Goal: Task Accomplishment & Management: Manage account settings

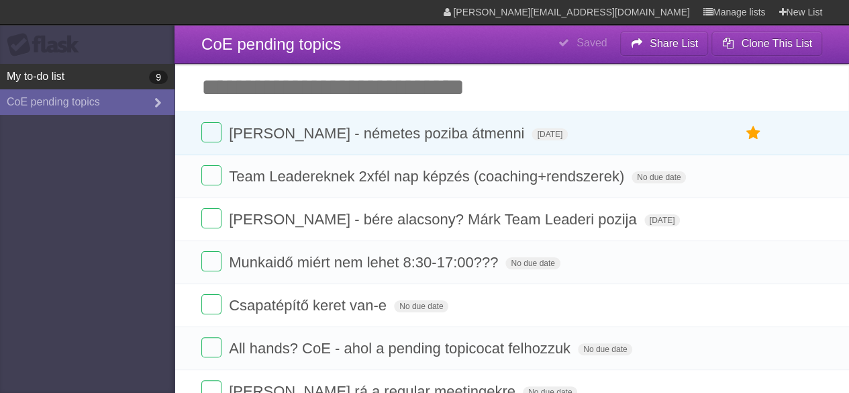
click at [57, 73] on link "My to-do list 9" at bounding box center [87, 77] width 175 height 26
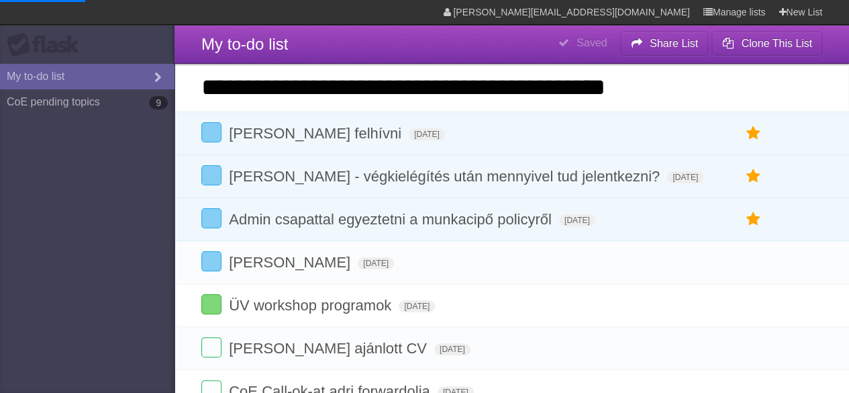
type span "[DATE]"
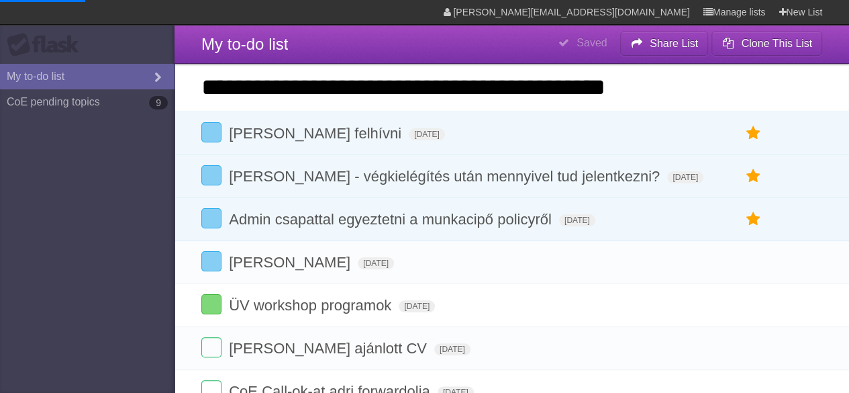
type span "[DATE]"
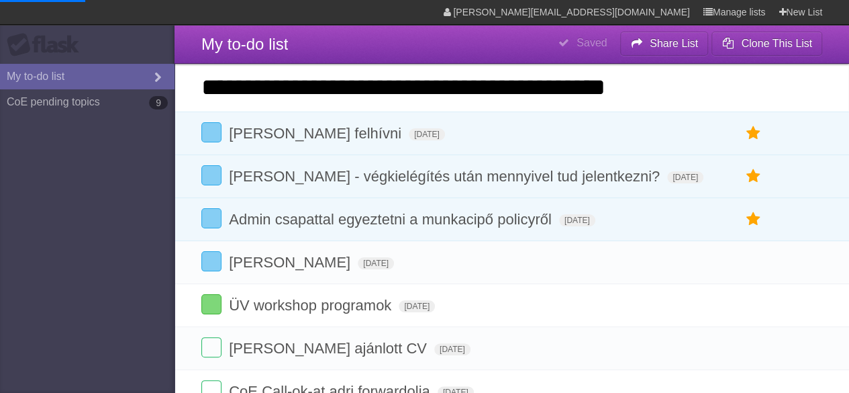
type span "[DATE]"
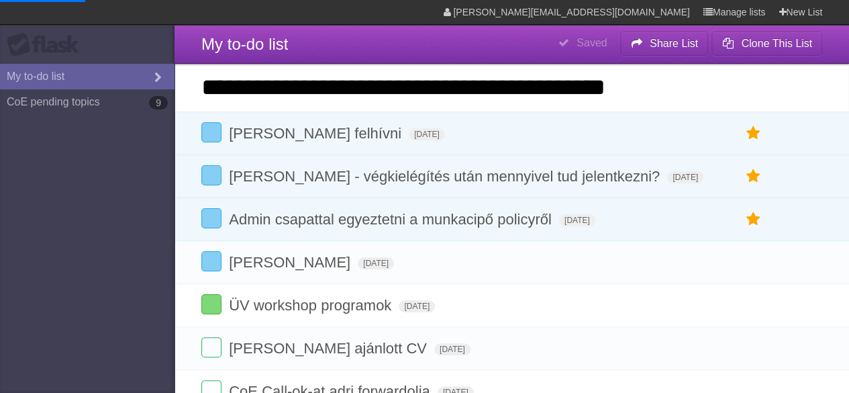
type span "[DATE]"
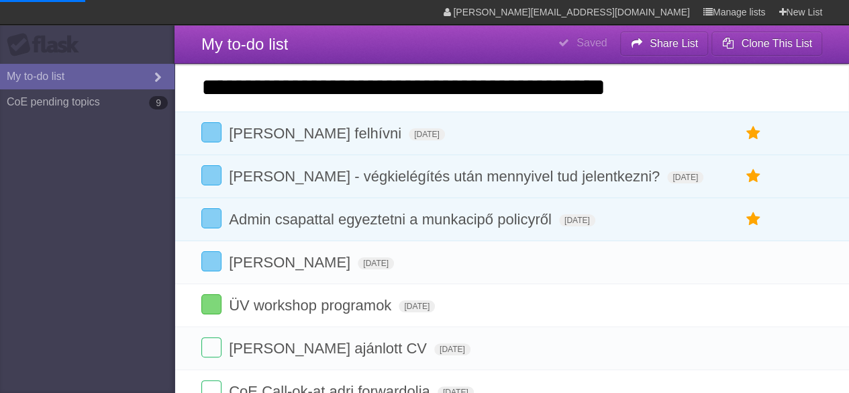
type span "[DATE]"
click at [323, 97] on input "**********" at bounding box center [512, 87] width 675 height 47
click at [695, 91] on input "**********" at bounding box center [512, 87] width 675 height 47
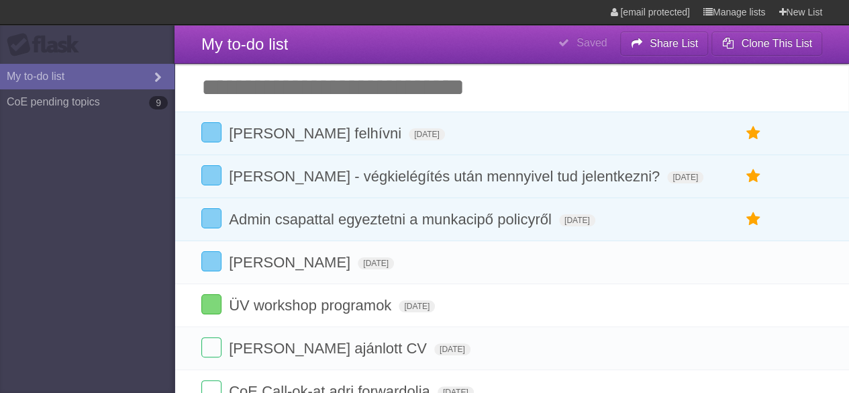
type span "[DATE]"
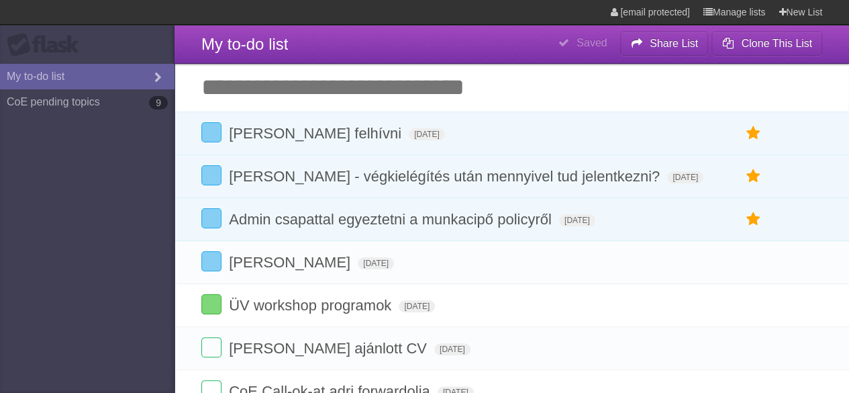
type span "[DATE]"
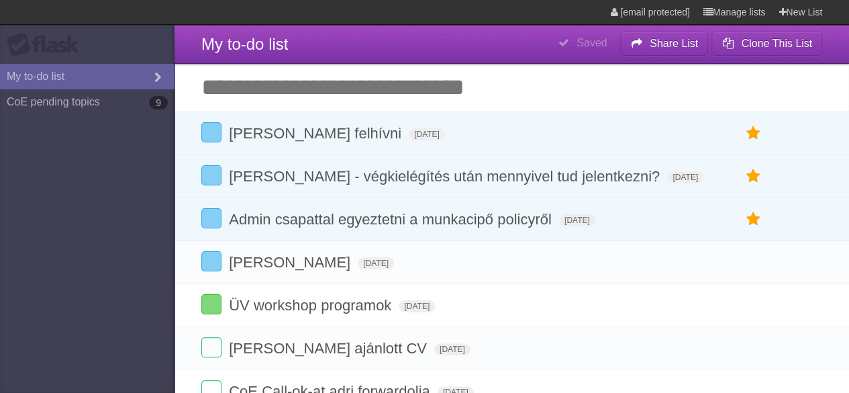
type span "[DATE]"
click input "*********" at bounding box center [0, 0] width 0 height 0
click at [365, 91] on input "Add another task" at bounding box center [512, 87] width 675 height 47
click at [265, 88] on input "Add another task" at bounding box center [512, 87] width 675 height 47
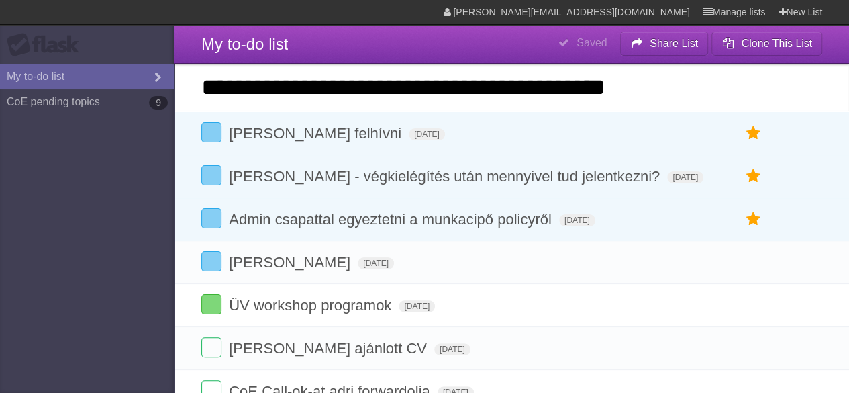
type input "**********"
click input "*********" at bounding box center [0, 0] width 0 height 0
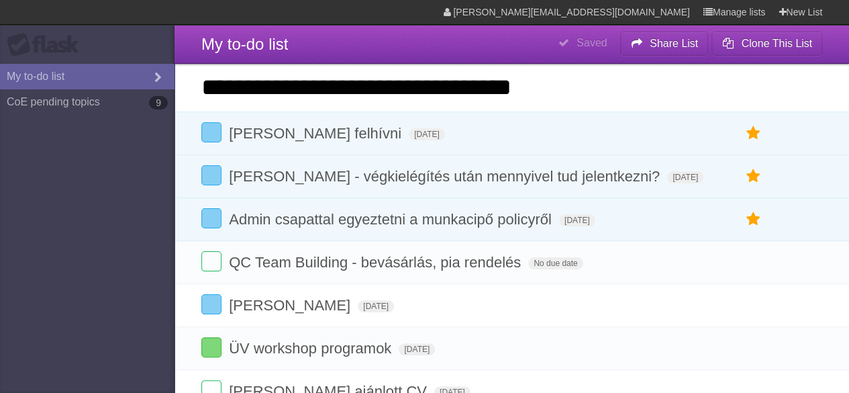
type input "**********"
click input "*********" at bounding box center [0, 0] width 0 height 0
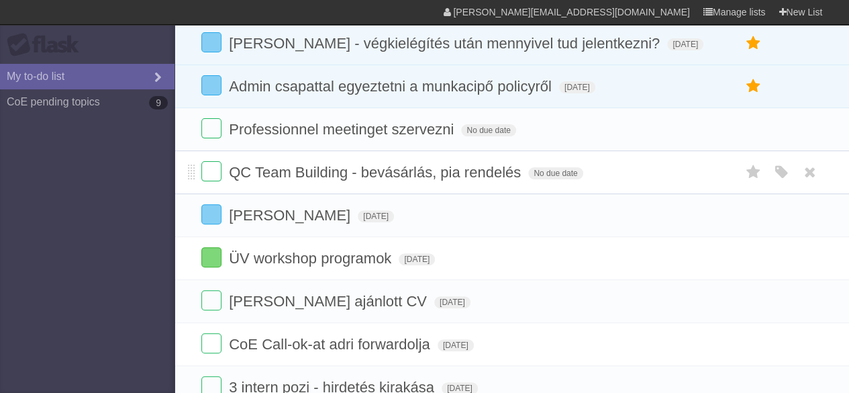
scroll to position [134, 0]
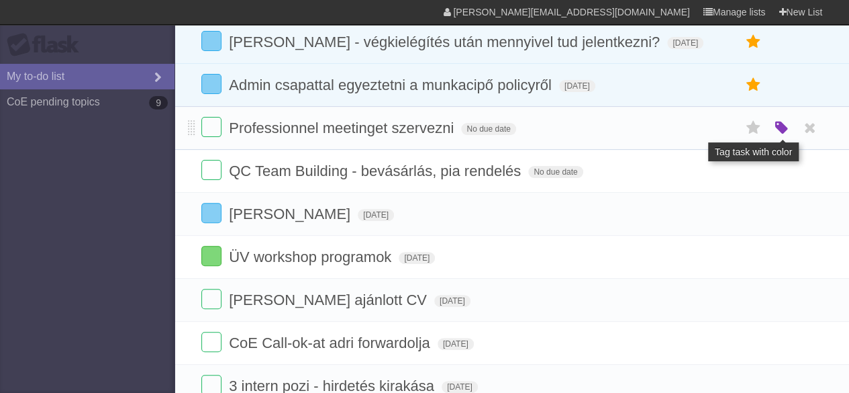
click at [781, 137] on icon "button" at bounding box center [781, 128] width 19 height 17
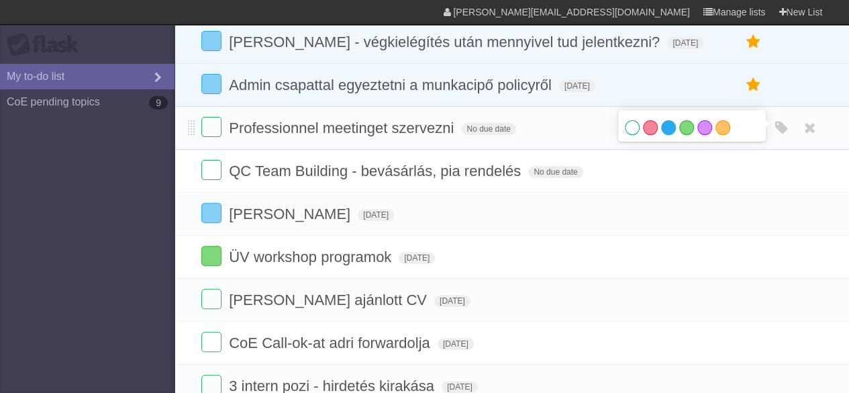
click at [665, 135] on label "Blue" at bounding box center [668, 127] width 15 height 15
click at [501, 139] on form "Professionnel meetinget szervezni No due date White Red Blue Green Purple Orange" at bounding box center [511, 128] width 621 height 22
click at [500, 135] on span "No due date" at bounding box center [488, 129] width 54 height 12
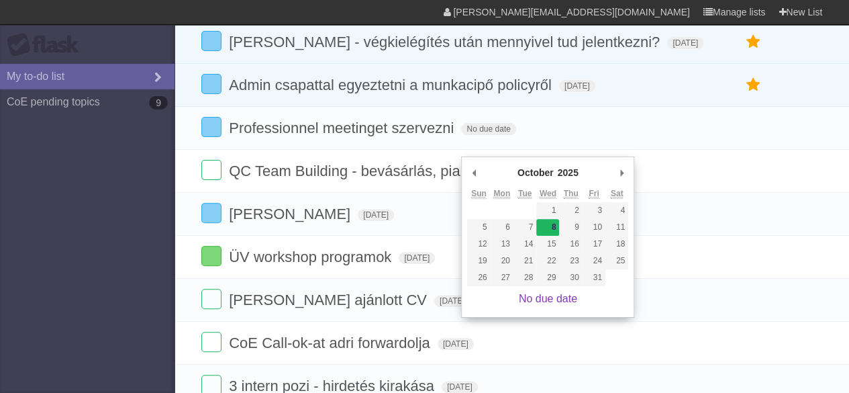
type span "[DATE]"
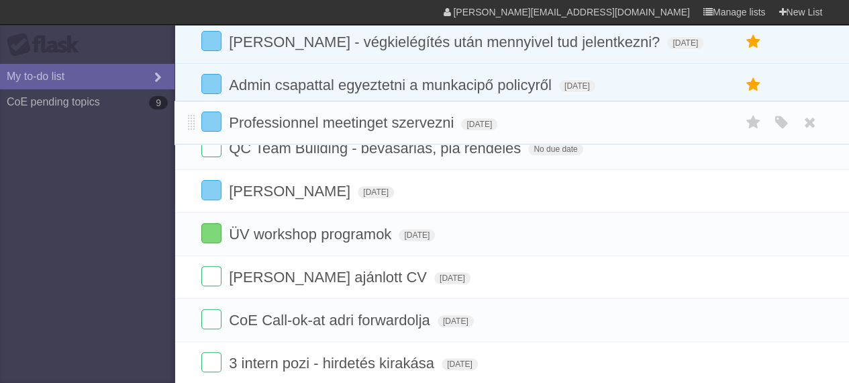
drag, startPoint x: 190, startPoint y: 150, endPoint x: 533, endPoint y: 159, distance: 343.2
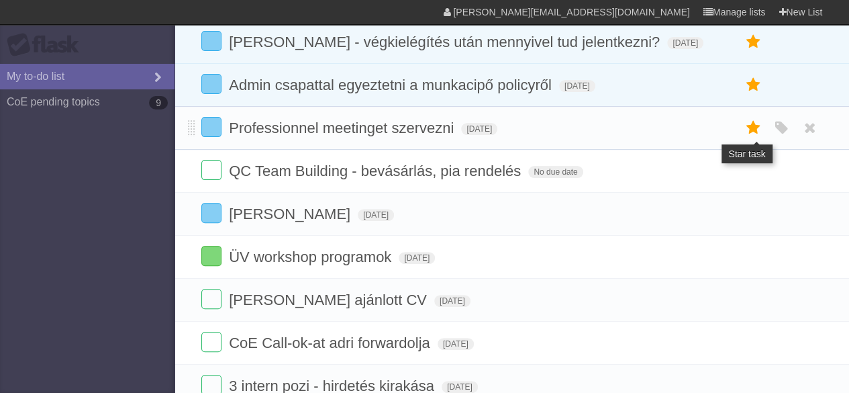
click at [751, 139] on icon at bounding box center [753, 128] width 19 height 22
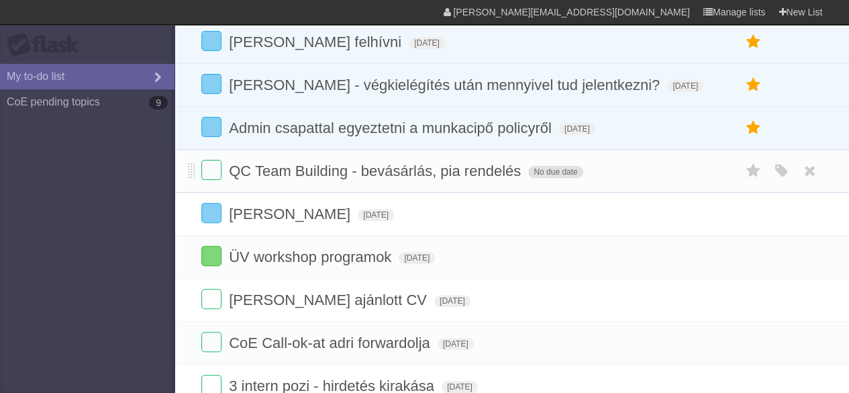
click at [556, 178] on span "No due date" at bounding box center [555, 172] width 54 height 12
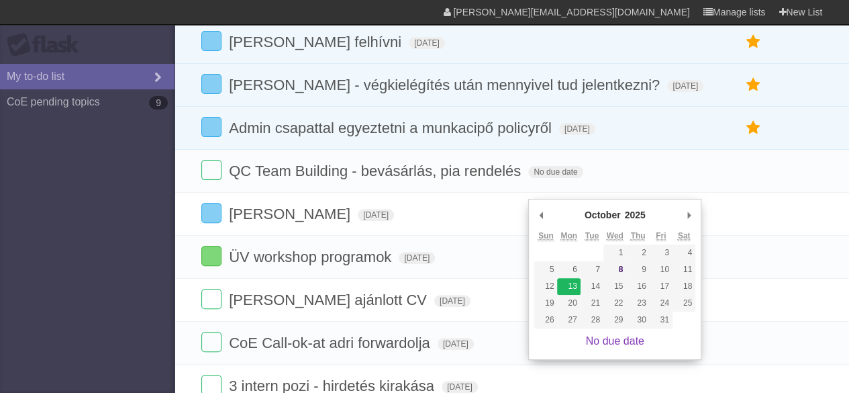
type span "[DATE]"
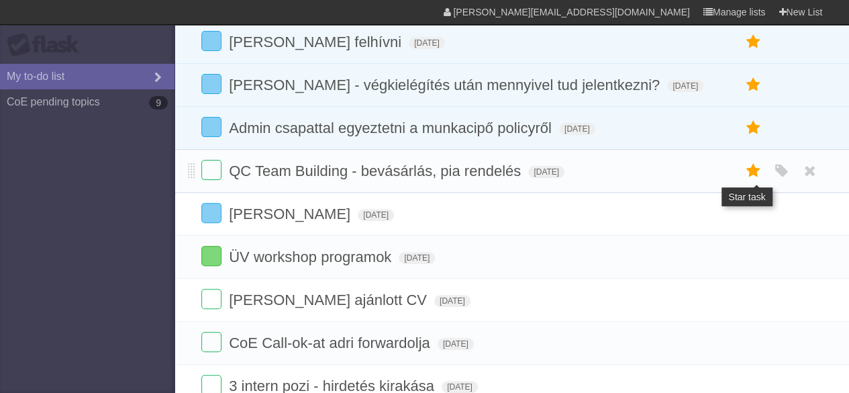
click at [753, 182] on icon at bounding box center [753, 171] width 19 height 22
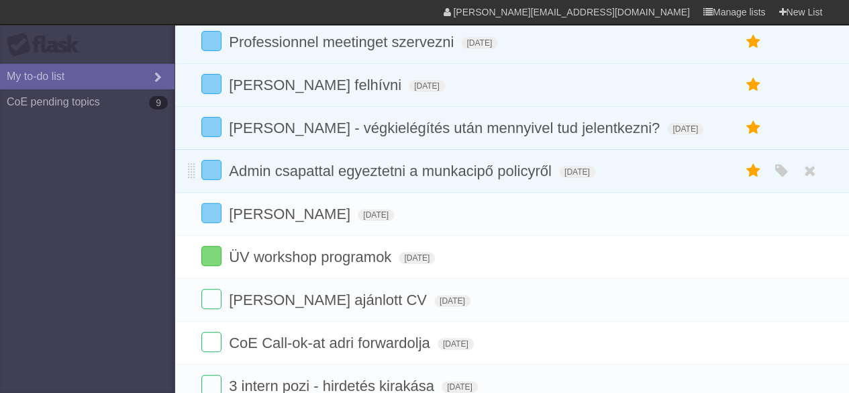
scroll to position [0, 0]
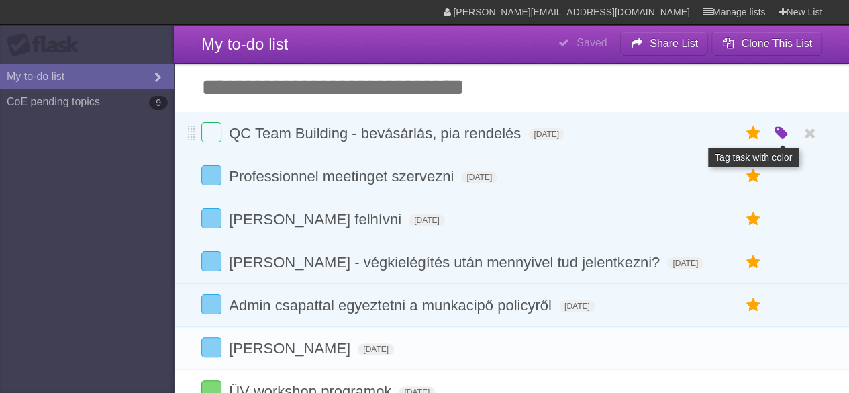
click at [779, 135] on icon "button" at bounding box center [781, 133] width 19 height 17
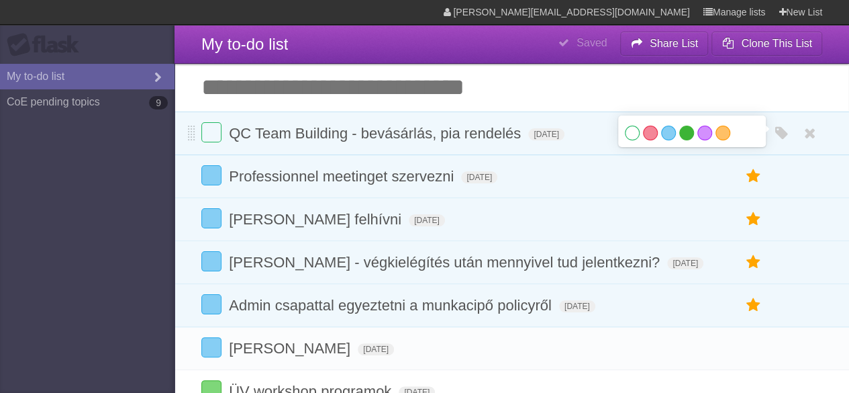
click at [681, 134] on label "Green" at bounding box center [686, 133] width 15 height 15
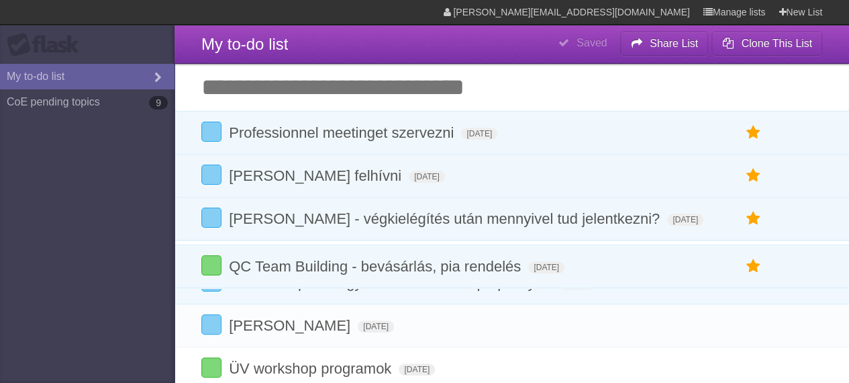
drag, startPoint x: 189, startPoint y: 132, endPoint x: 171, endPoint y: 265, distance: 134.2
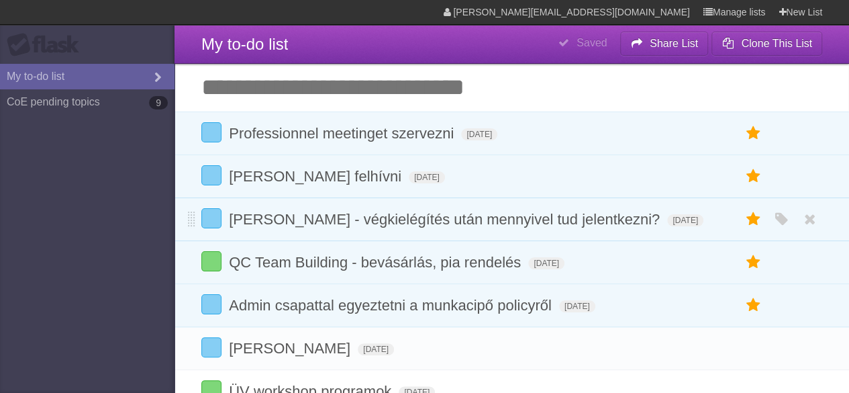
scroll to position [134, 0]
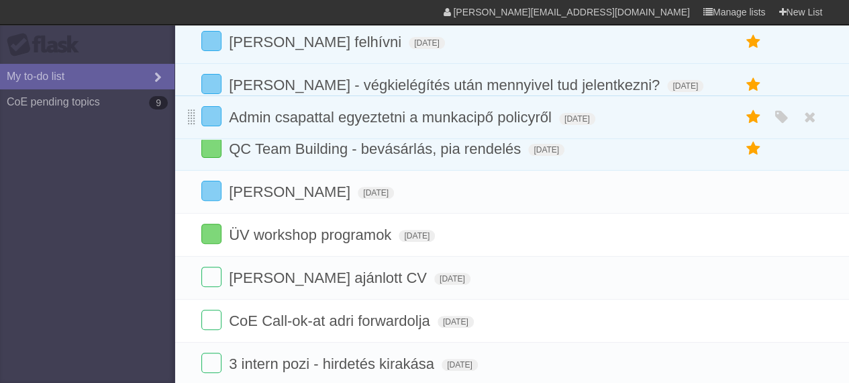
drag, startPoint x: 189, startPoint y: 195, endPoint x: 195, endPoint y: 122, distance: 74.1
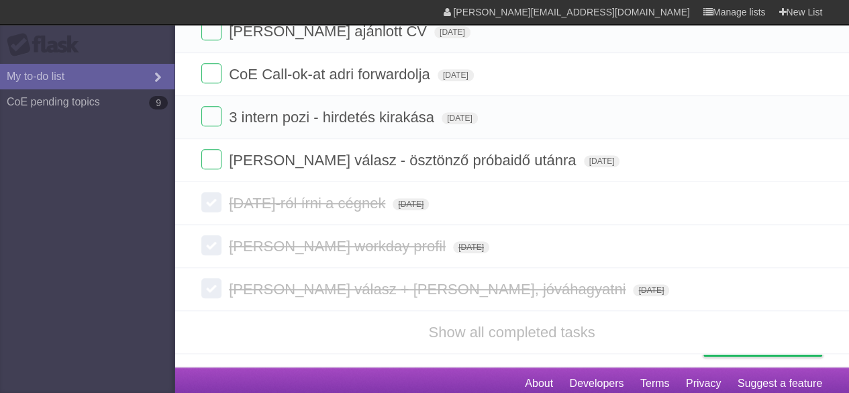
scroll to position [269, 0]
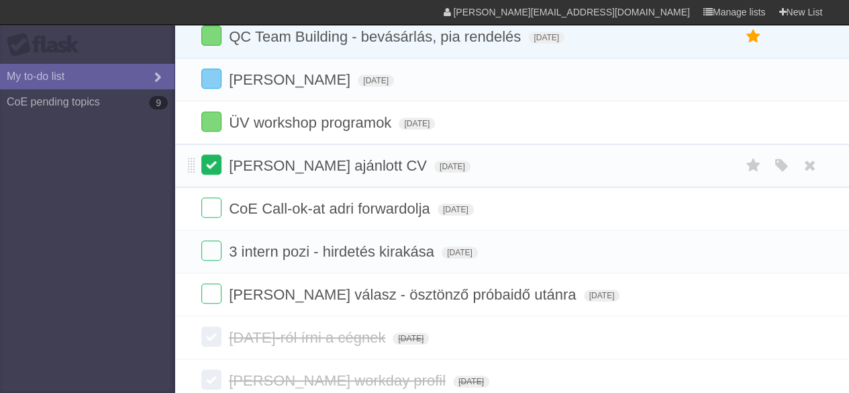
click at [203, 175] on label at bounding box center [211, 164] width 20 height 20
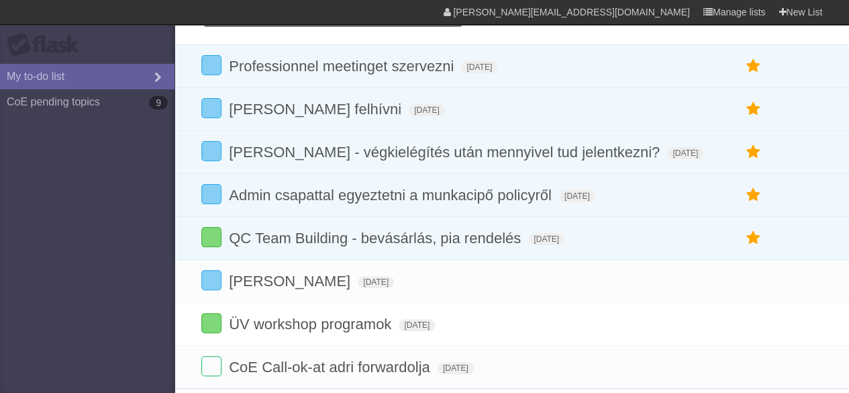
scroll to position [0, 0]
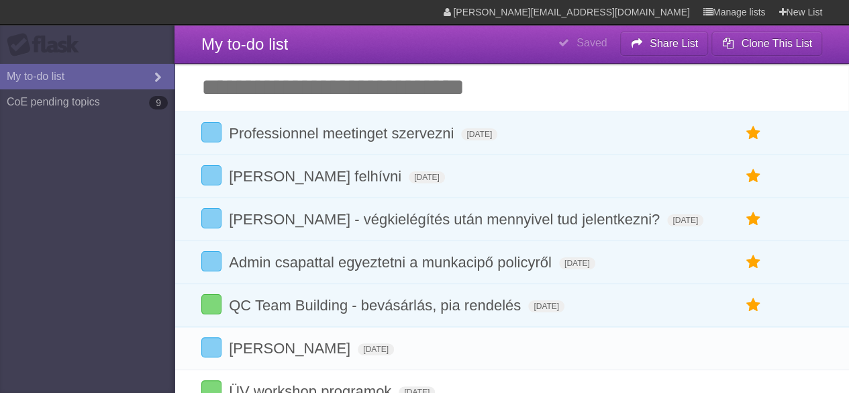
click at [259, 92] on input "Add another task" at bounding box center [512, 87] width 675 height 47
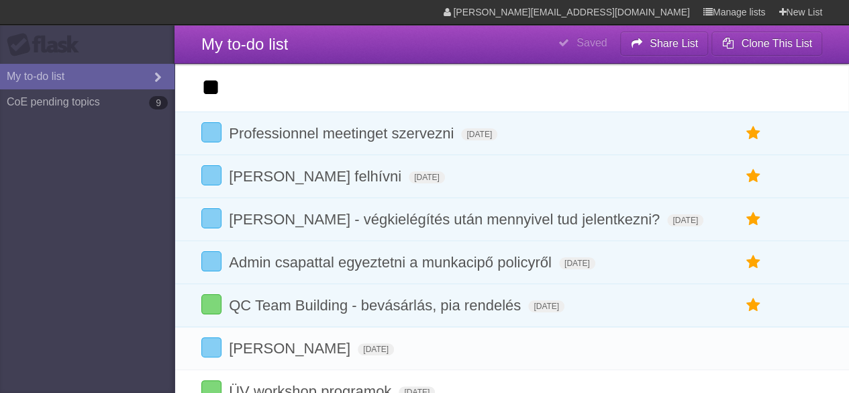
type input "*"
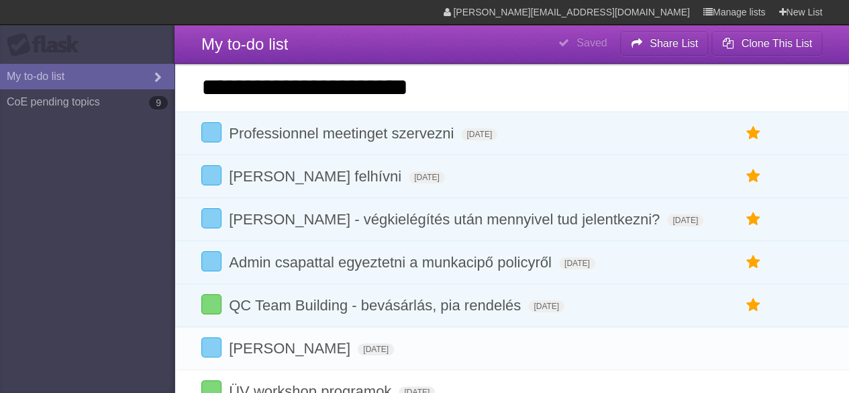
type input "**********"
click input "*********" at bounding box center [0, 0] width 0 height 0
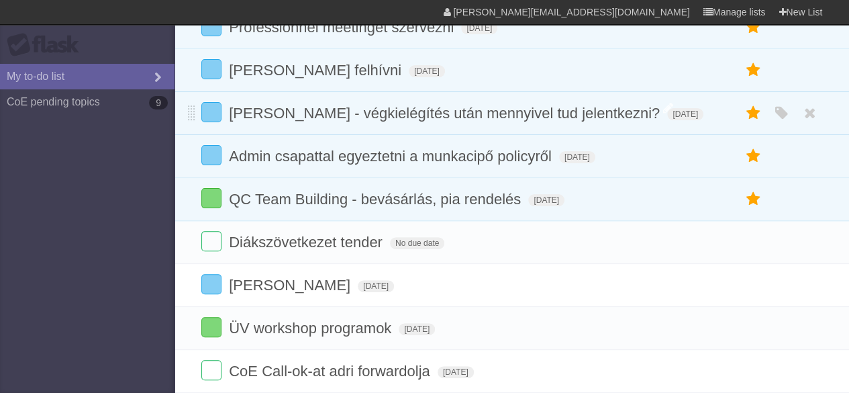
scroll to position [134, 0]
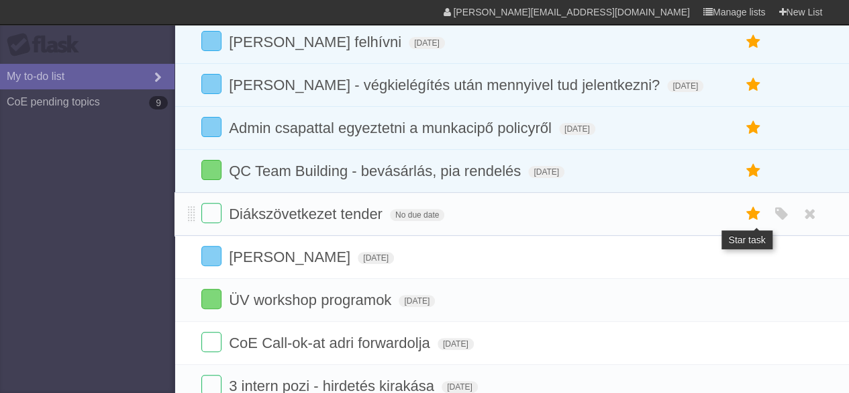
click at [752, 225] on icon at bounding box center [753, 214] width 19 height 22
click at [786, 223] on icon "button" at bounding box center [781, 213] width 19 height 17
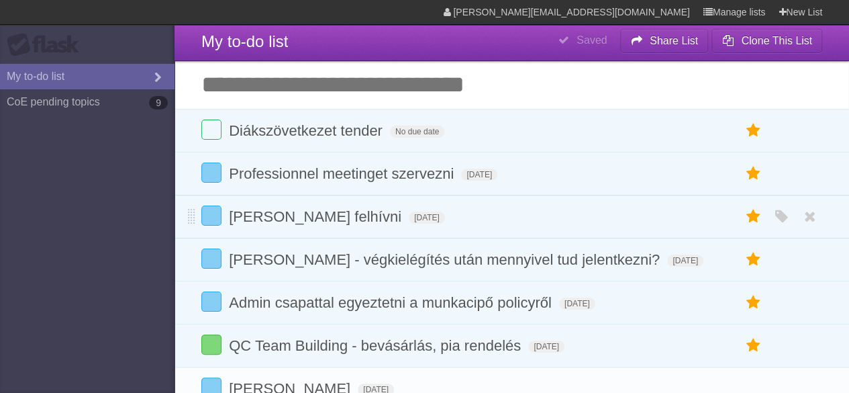
scroll to position [0, 0]
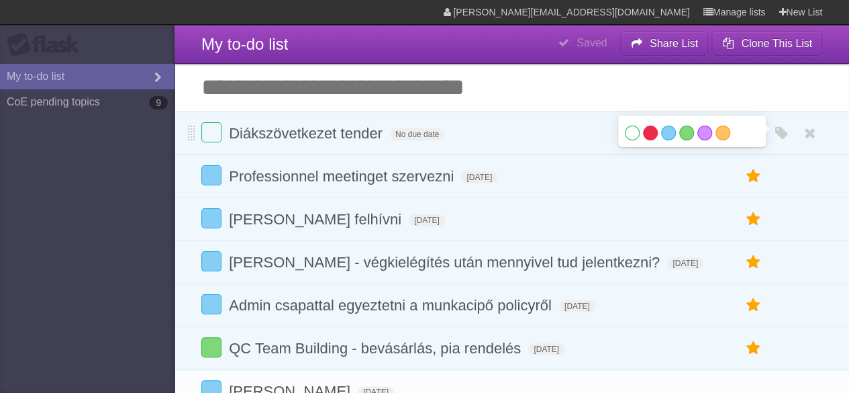
click at [651, 133] on label "Red" at bounding box center [650, 133] width 15 height 15
click at [410, 137] on span "No due date" at bounding box center [417, 134] width 54 height 12
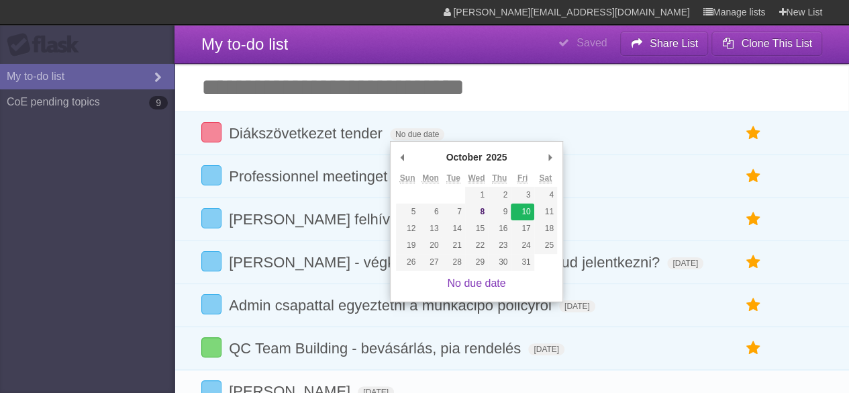
type span "[DATE]"
